Goal: Task Accomplishment & Management: Complete application form

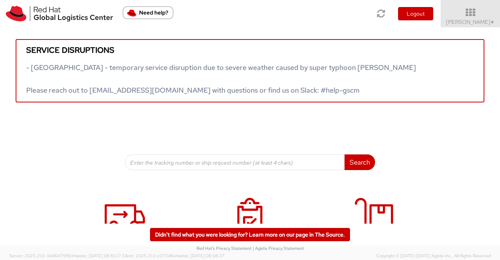
scroll to position [117, 0]
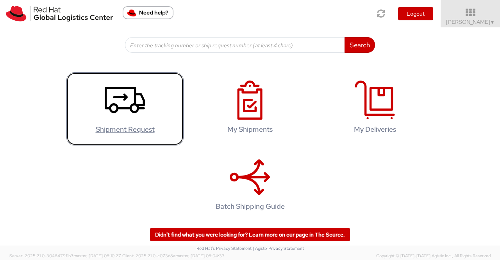
click at [110, 99] on icon at bounding box center [125, 99] width 40 height 39
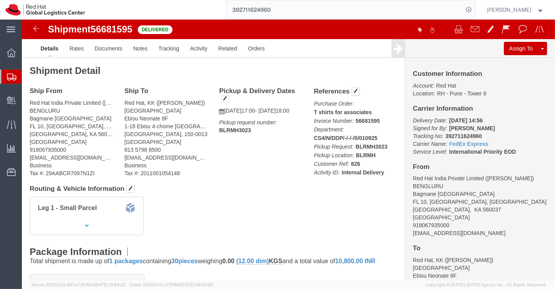
click div "Leg 1 - Small Parcel"
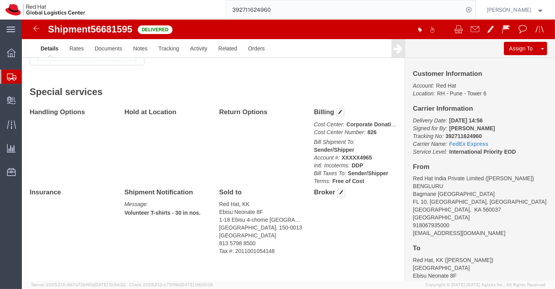
scroll to position [386, 0]
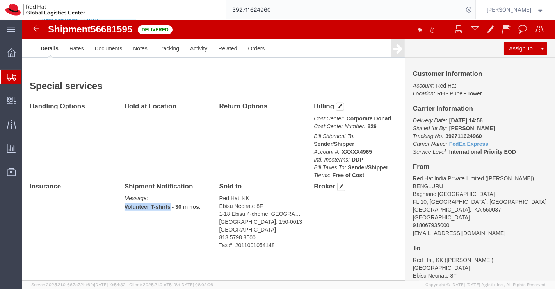
drag, startPoint x: 146, startPoint y: 186, endPoint x: 92, endPoint y: 187, distance: 54.3
click div "Handling Options Hold at Location Return Options Billing Cost Center: Corporate…"
copy b "Volunteer T-shirts"
click div "Handling Options Hold at Location Return Options Billing Cost Center: Corporate…"
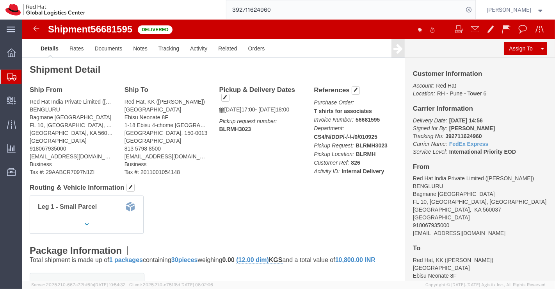
scroll to position [0, 0]
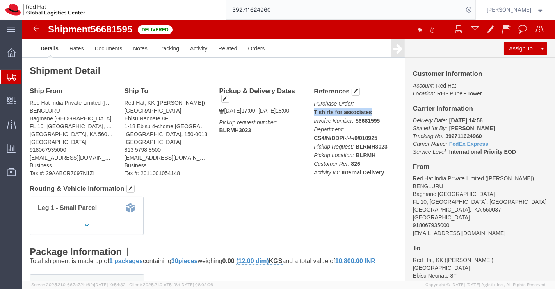
drag, startPoint x: 289, startPoint y: 91, endPoint x: 365, endPoint y: 91, distance: 75.8
click p "Purchase Order: T shirts for associates Invoice Number: 56681595 Department: CS…"
copy b "T shirts for associates"
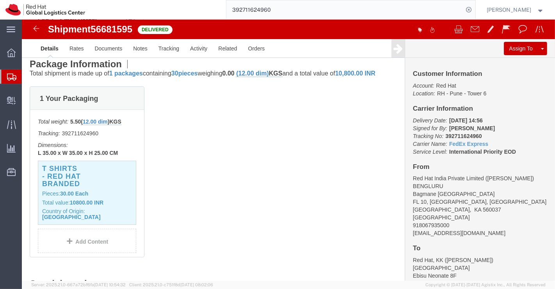
scroll to position [217, 0]
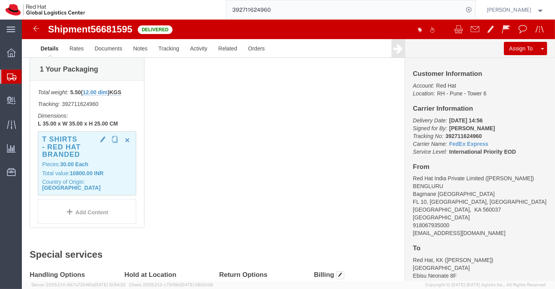
click h3 "T shirts - Red Hat branded"
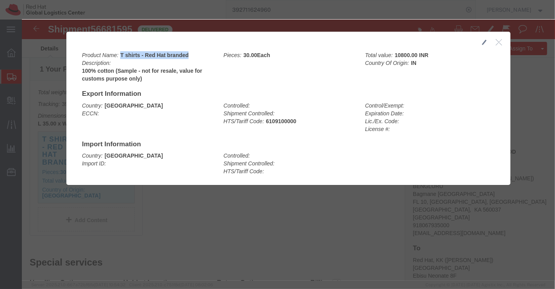
drag, startPoint x: 97, startPoint y: 32, endPoint x: 171, endPoint y: 33, distance: 74.2
click div "Product Name: T shirts - Red Hat branded Description: 100% cotton (Sample - not…"
copy b "T shirts - Red Hat branded"
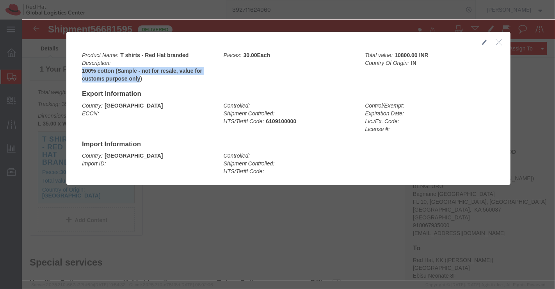
drag, startPoint x: 57, startPoint y: 50, endPoint x: 116, endPoint y: 56, distance: 60.1
click div "Product Name: T shirts - Red Hat branded Description: 100% cotton (Sample - not…"
copy b "100% cotton (Sample - not for resale, value for customs purpose only"
click icon "button"
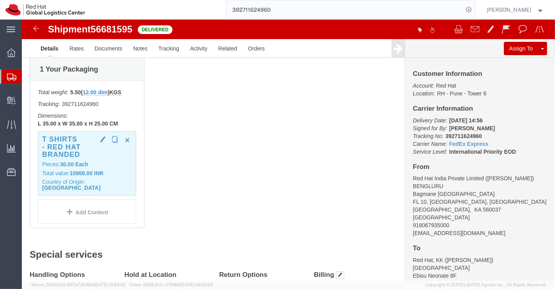
click p "Pieces: 30.00 Each"
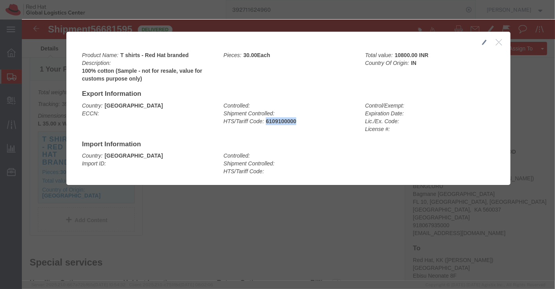
drag, startPoint x: 242, startPoint y: 102, endPoint x: 277, endPoint y: 104, distance: 34.5
click div "Controlled: Shipment Controlled: HTS/Tariff Code: 6109100000"
copy b "6109100000"
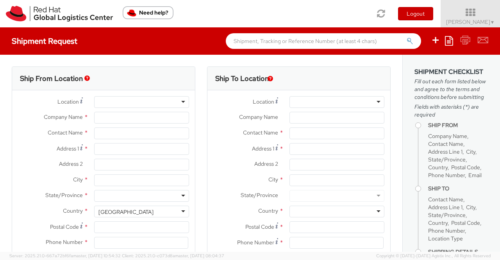
select select "901"
type input "Red Hat India Private Limited"
type input "Sumitra Hansdah"
type input "Bagmane [GEOGRAPHIC_DATA]"
type input "FL 10, [GEOGRAPHIC_DATA], [GEOGRAPHIC_DATA]"
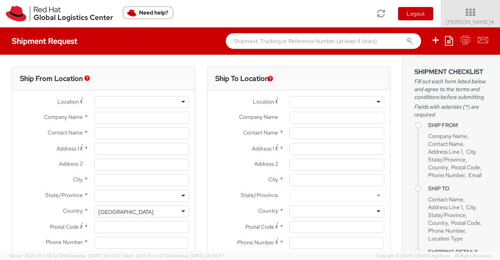
type input "[GEOGRAPHIC_DATA]"
type input "560037"
type input "918046128812"
type input "[EMAIL_ADDRESS][DOMAIN_NAME]"
select select "CM"
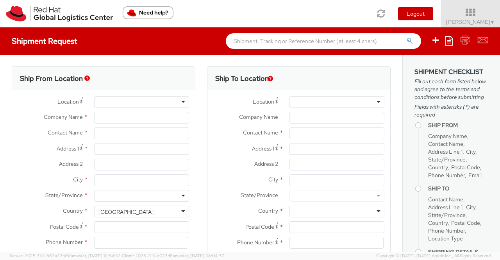
select select "KGS"
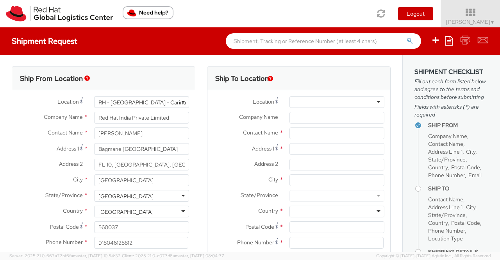
select select
drag, startPoint x: 146, startPoint y: 132, endPoint x: 85, endPoint y: 136, distance: 60.7
click at [85, 136] on div "Contact Name * Sumitra Hansdah" at bounding box center [103, 133] width 183 height 12
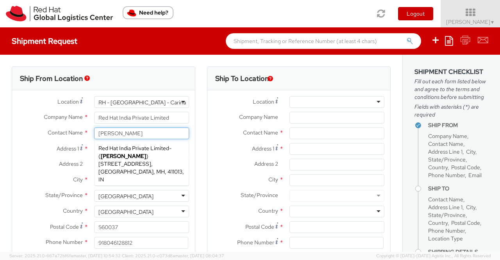
type input "Pallav Sen Gupta"
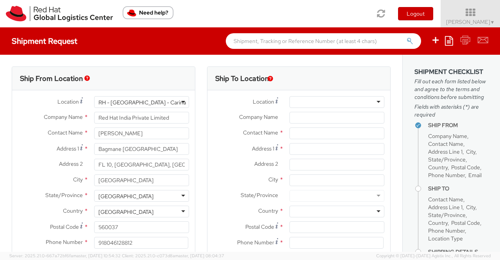
click at [20, 140] on div "Contact Name * Pallav Sen Gupta Pallav Sen Gupta Red Hat India Private Limited …" at bounding box center [103, 135] width 183 height 16
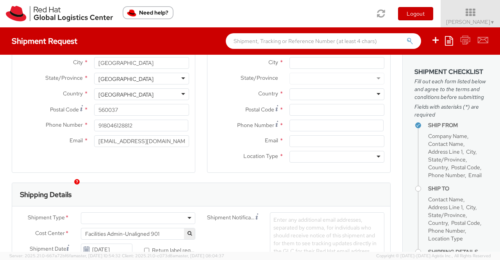
scroll to position [156, 0]
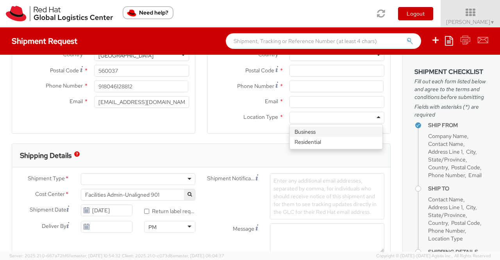
click at [374, 118] on div at bounding box center [336, 118] width 95 height 12
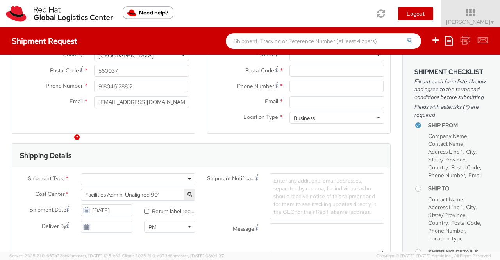
scroll to position [195, 0]
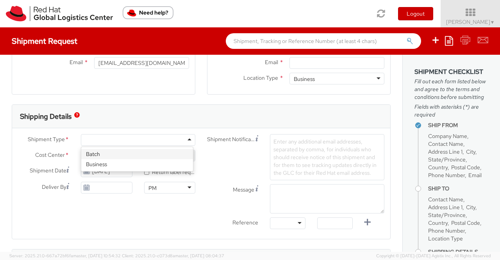
click at [187, 139] on div at bounding box center [138, 140] width 114 height 12
drag, startPoint x: 186, startPoint y: 154, endPoint x: 184, endPoint y: 148, distance: 6.3
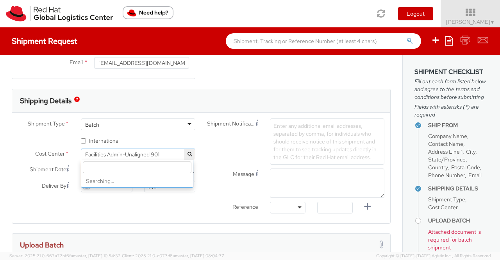
click at [162, 153] on span "Facilities Admin-Unaligned 901" at bounding box center [138, 154] width 106 height 7
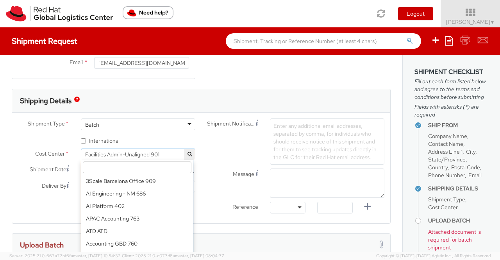
scroll to position [3409, 0]
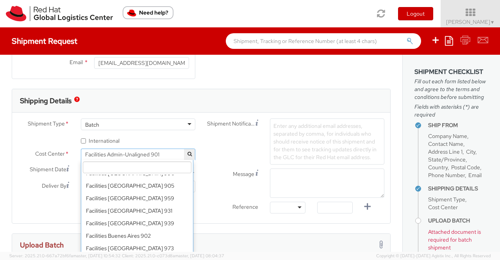
click at [160, 171] on input "search" at bounding box center [137, 167] width 109 height 12
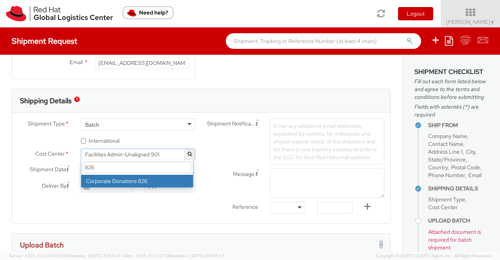
type input "826"
select select "826"
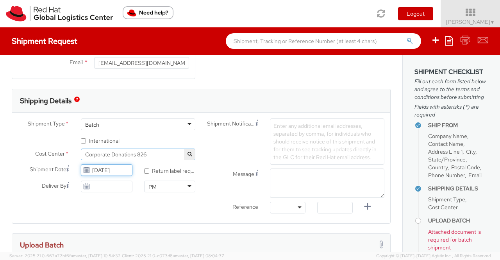
click at [102, 170] on input "[DATE]" at bounding box center [106, 170] width 51 height 12
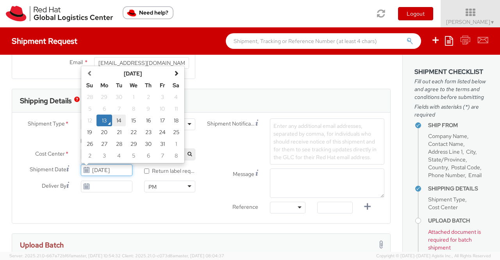
click at [117, 120] on td "14" at bounding box center [119, 120] width 14 height 12
type input "10/14/2025"
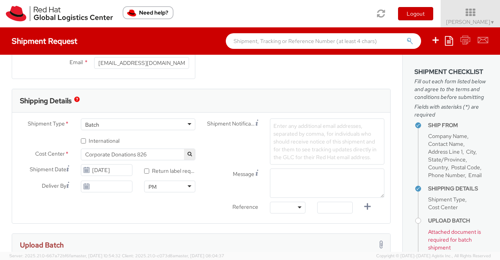
click at [187, 214] on div "Shipment Type * Batch Batch Batch Business * International Cost Center * Facili…" at bounding box center [201, 167] width 378 height 99
click at [289, 176] on textarea "Message" at bounding box center [327, 182] width 114 height 29
paste textarea "Volunteer T-shirts"
type textarea "Volunteer T-shirts"
click at [296, 205] on div at bounding box center [288, 208] width 36 height 12
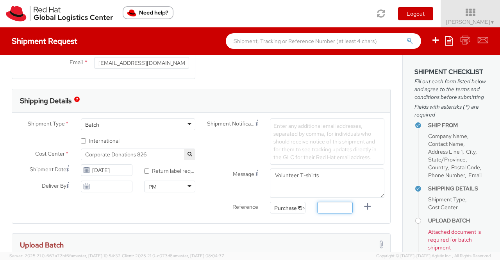
click at [332, 208] on input "text" at bounding box center [335, 208] width 36 height 12
paste input "T shirts for associates"
type input "T shirts for associates"
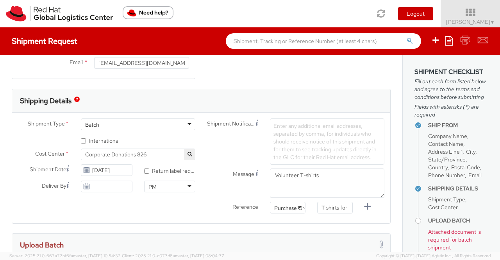
click at [192, 211] on div "Shipment Type * Batch Batch Batch Business * International Cost Center * Facili…" at bounding box center [201, 167] width 378 height 99
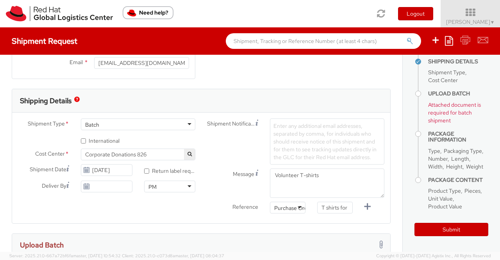
scroll to position [172, 0]
click at [82, 139] on input "* International" at bounding box center [83, 140] width 5 height 5
checkbox input "true"
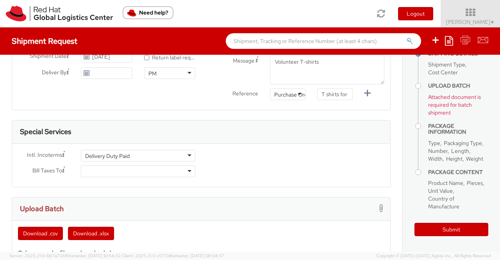
scroll to position [312, 0]
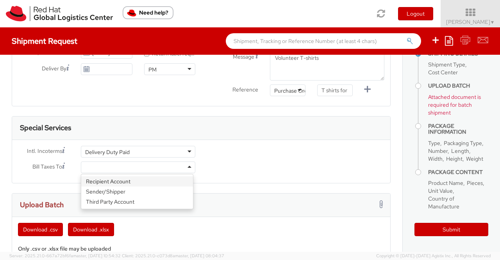
click at [187, 166] on div at bounding box center [138, 167] width 114 height 12
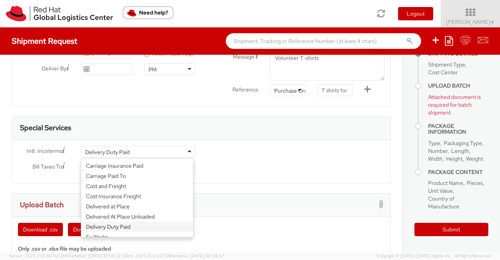
click at [186, 150] on div "Delivery Duty Paid" at bounding box center [138, 152] width 114 height 12
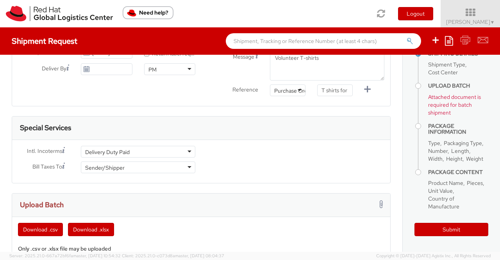
drag, startPoint x: 175, startPoint y: 227, endPoint x: 163, endPoint y: 208, distance: 21.6
click at [175, 226] on form "Shipping Details Shipment Type * Batch Batch Batch Business * International Cos…" at bounding box center [201, 131] width 379 height 321
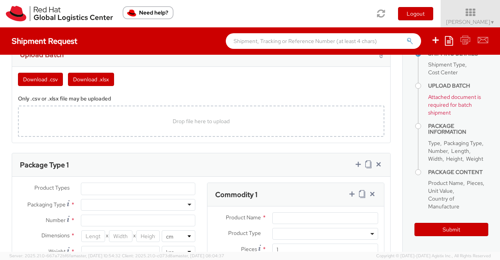
scroll to position [469, 0]
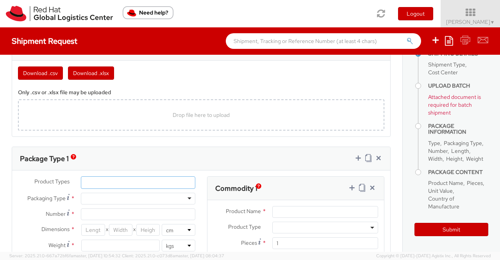
click at [144, 179] on ul at bounding box center [138, 183] width 114 height 12
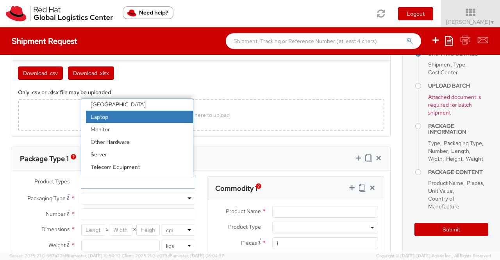
scroll to position [34, 0]
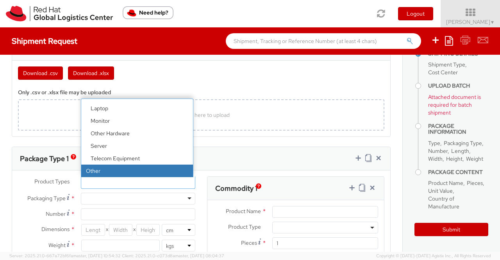
select select "OTHER"
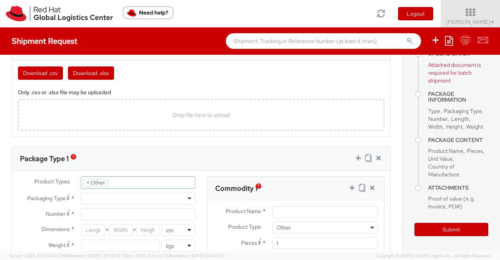
scroll to position [59, 0]
click at [142, 198] on div at bounding box center [138, 199] width 114 height 12
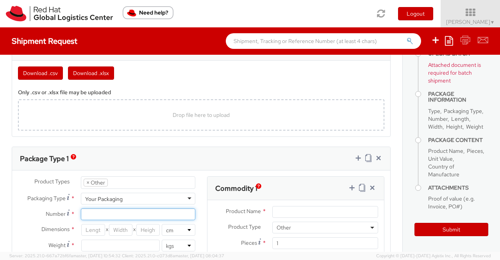
click at [127, 213] on input "Number *" at bounding box center [138, 214] width 114 height 12
type input "1"
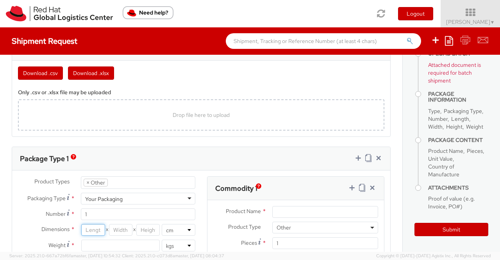
click at [87, 225] on input "number" at bounding box center [92, 230] width 23 height 12
type input "46"
click at [116, 227] on input "number" at bounding box center [120, 230] width 23 height 12
type input "36"
click at [139, 227] on input "number" at bounding box center [147, 230] width 23 height 12
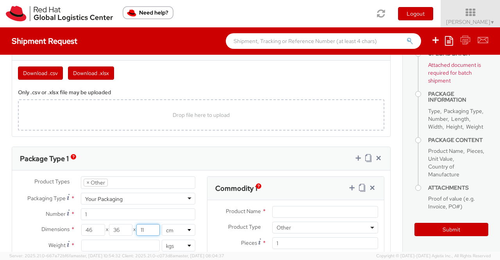
type input "11"
click at [136, 243] on input "number" at bounding box center [120, 245] width 79 height 12
type input "4.810"
click at [177, 149] on div "Package Type 1" at bounding box center [201, 158] width 378 height 23
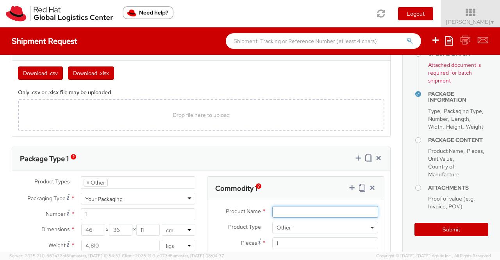
click at [292, 211] on input "Product Name *" at bounding box center [325, 212] width 106 height 12
paste input "T shirts - Red Hat branded"
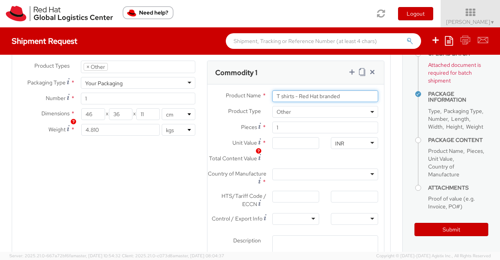
scroll to position [586, 0]
type input "T shirts - Red Hat branded"
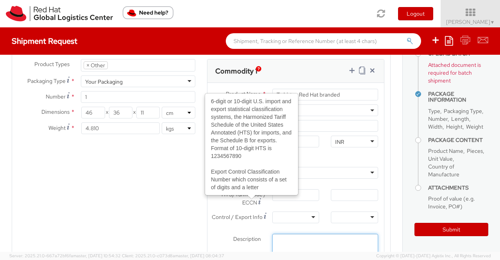
click at [285, 243] on textarea "Description *" at bounding box center [325, 244] width 106 height 21
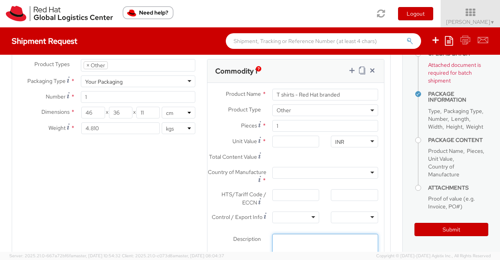
paste textarea "100% cotton (Sample - not for resale, value for customs purpose only"
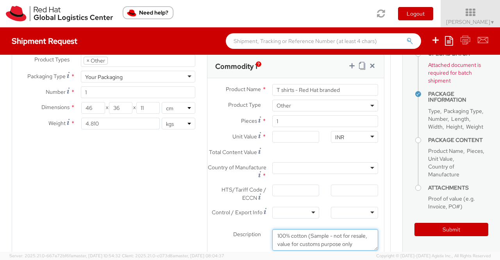
type textarea "100% cotton (Sample - not for resale, value for customs purpose only"
click at [154, 201] on div "Product Types * Documents Docking Station Laptop Monitor Other Hardware Server …" at bounding box center [201, 162] width 378 height 216
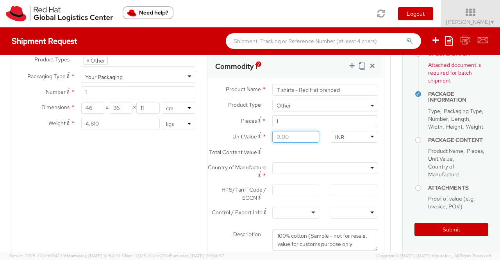
click at [289, 135] on input "Unit Value *" at bounding box center [295, 137] width 47 height 12
type input "3.00"
type input "36.00"
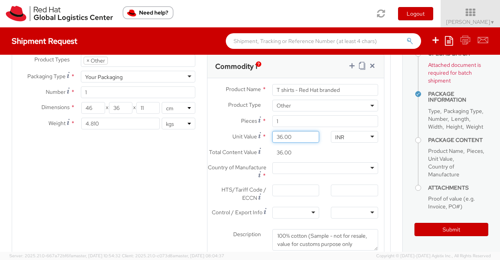
type input "360.00"
click at [172, 179] on div "Product Types * Documents Docking Station Laptop Monitor Other Hardware Server …" at bounding box center [201, 162] width 378 height 216
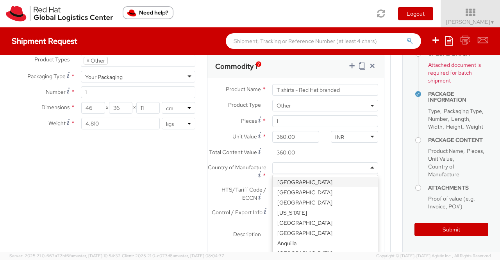
click at [366, 172] on div at bounding box center [325, 168] width 106 height 12
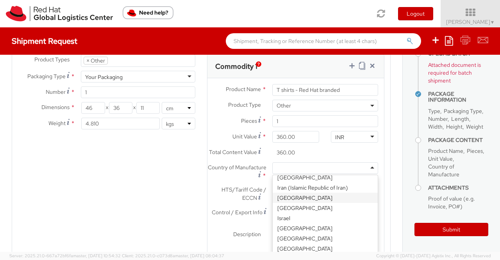
scroll to position [859, 0]
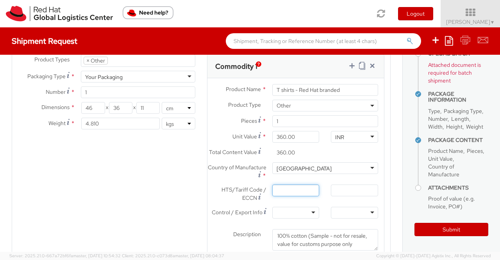
click at [284, 196] on input "HTS/Tariff Code / ECCN *" at bounding box center [295, 190] width 47 height 12
paste input "6109100000"
type input "6109100000"
click at [154, 198] on div "Product Types * Documents Docking Station Laptop Monitor Other Hardware Server …" at bounding box center [201, 162] width 378 height 216
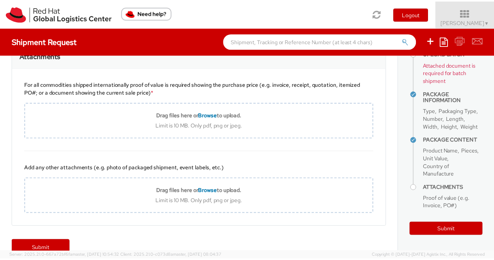
scroll to position [886, 0]
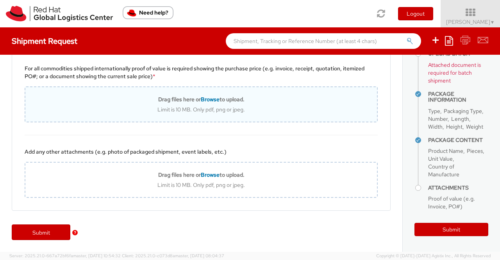
click at [212, 100] on span "Browse" at bounding box center [210, 99] width 19 height 7
type input "C:\fakepath\VolunteerTshirt Invoice.pdf"
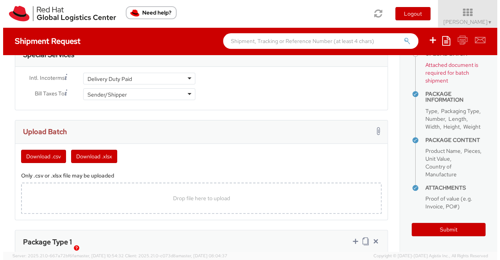
scroll to position [378, 0]
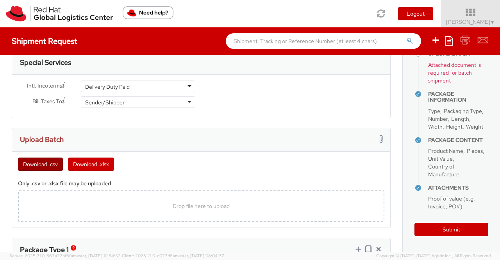
click at [28, 161] on button "Download .csv" at bounding box center [40, 163] width 45 height 13
click at [193, 203] on span "Drop file here to upload" at bounding box center [201, 205] width 57 height 7
type input "C:\fakepath\template - (13).csv"
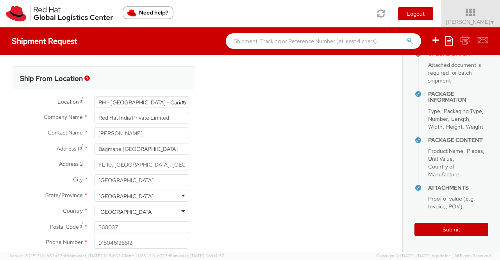
scroll to position [212, 0]
click at [450, 231] on button "Submit" at bounding box center [451, 229] width 74 height 13
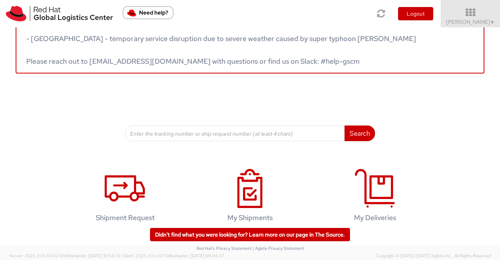
scroll to position [78, 0]
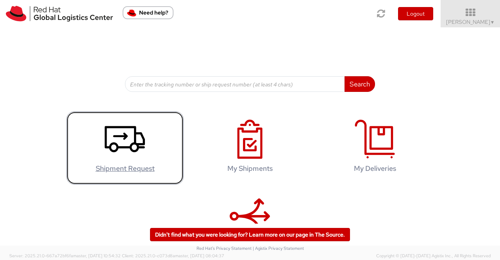
click at [123, 143] on icon at bounding box center [125, 139] width 40 height 39
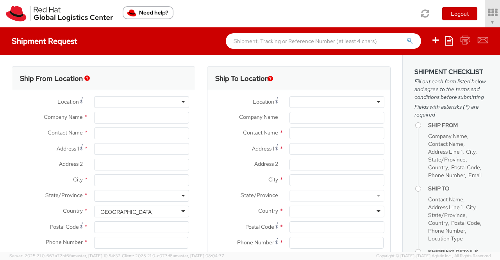
type input "Red Hat India Private Limited"
type input "[PERSON_NAME]"
type input "Bagmane [GEOGRAPHIC_DATA]"
type input "FL 10, [GEOGRAPHIC_DATA], [GEOGRAPHIC_DATA]"
type input "[GEOGRAPHIC_DATA]"
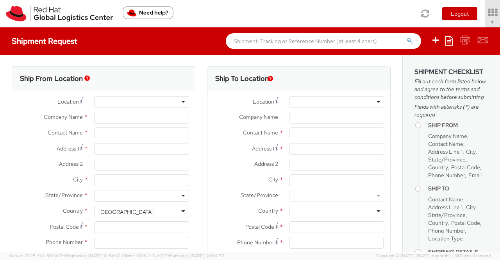
type input "560037"
type input "918046128812"
type input "[EMAIL_ADDRESS][DOMAIN_NAME]"
select select "CM"
select select "KGS"
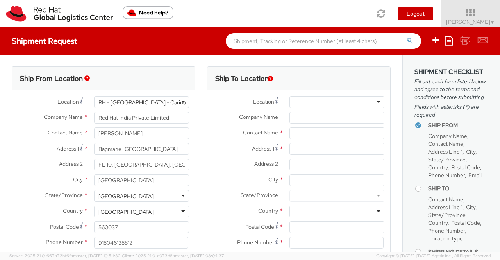
select select "901"
select select
click at [373, 101] on div at bounding box center [336, 102] width 95 height 12
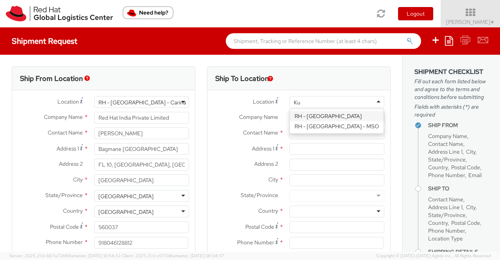
type input "K"
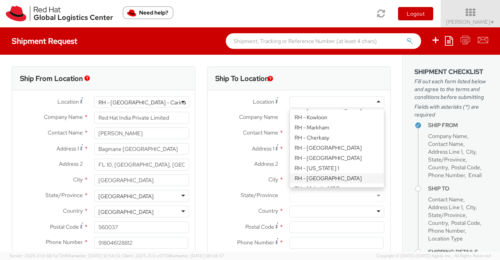
type input "Red Hat Malaysia Sdn Bhd"
type input "Suite [GEOGRAPHIC_DATA]"
type input "MV City, [PERSON_NAME]"
type input "[GEOGRAPHIC_DATA]"
type input "59200"
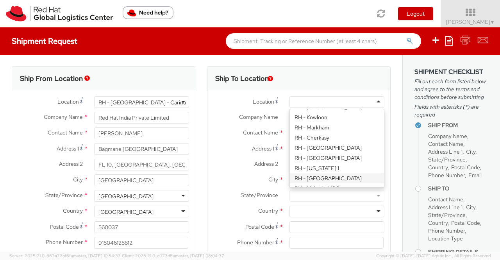
type input "60327330501"
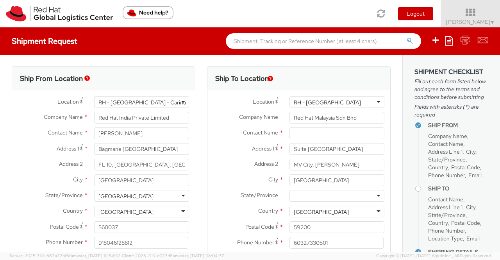
scroll to position [686, 0]
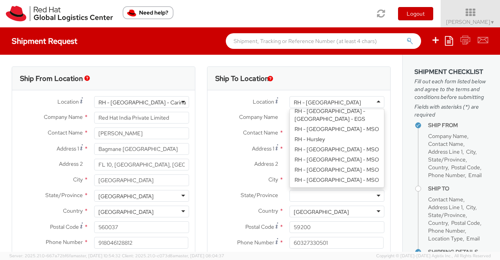
click at [343, 101] on div "RH - [GEOGRAPHIC_DATA]" at bounding box center [336, 102] width 95 height 12
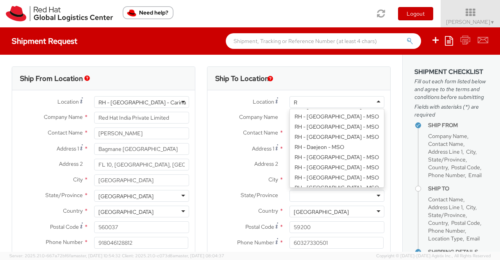
scroll to position [550, 0]
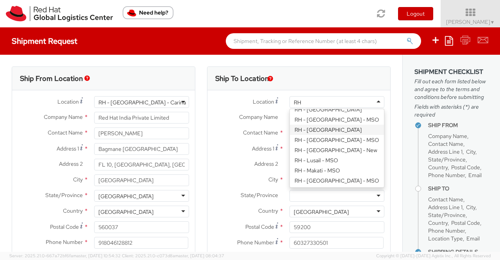
type input "R"
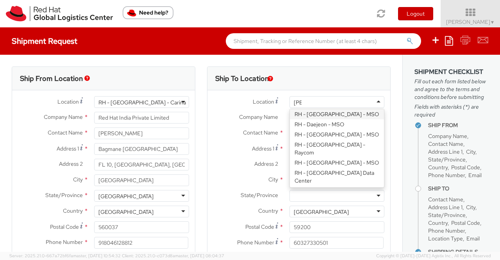
scroll to position [0, 0]
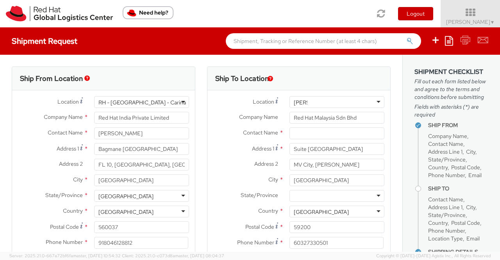
type input "J"
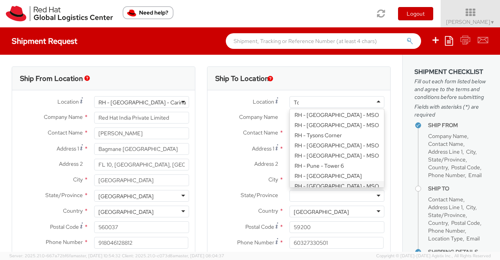
scroll to position [2, 0]
type input "Tok"
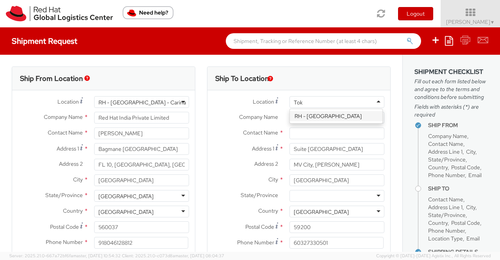
scroll to position [0, 0]
type input "Red Hat, KK"
type input "Ebisu Neonate 8F"
type input "1-18 Ebisu 4-chome [GEOGRAPHIC_DATA]"
type input "[GEOGRAPHIC_DATA]"
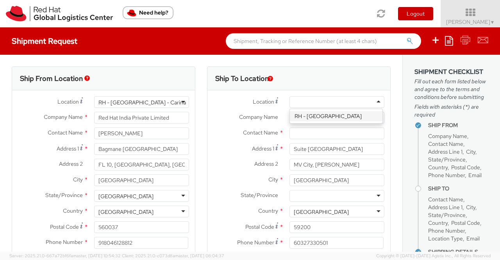
type input "150-0013"
type input "813 5798 8500"
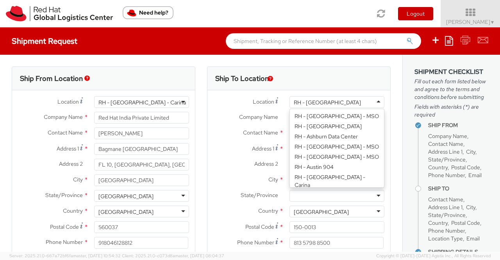
click at [326, 104] on div "RH - [GEOGRAPHIC_DATA]" at bounding box center [336, 102] width 95 height 12
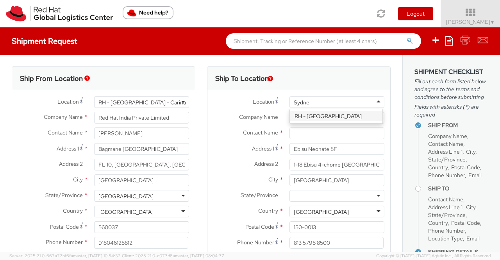
type input "[GEOGRAPHIC_DATA]"
type input "Red Hat Asia-Pacific Pty Ltd"
type input "Level [STREET_ADDRESS][PERSON_NAME]"
type input "[GEOGRAPHIC_DATA]"
type input "2060"
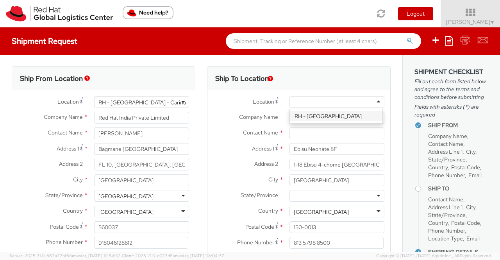
type input "[PHONE_NUMBER]"
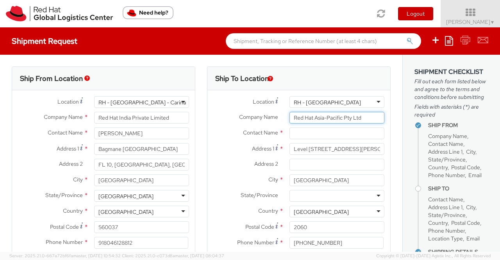
drag, startPoint x: 365, startPoint y: 120, endPoint x: 276, endPoint y: 115, distance: 89.2
click at [276, 115] on div "Company Name * Red Hat Asia-Pacific Pty Ltd" at bounding box center [298, 118] width 183 height 12
click at [216, 128] on label "Contact Name *" at bounding box center [245, 132] width 76 height 10
